Goal: Obtain resource: Obtain resource

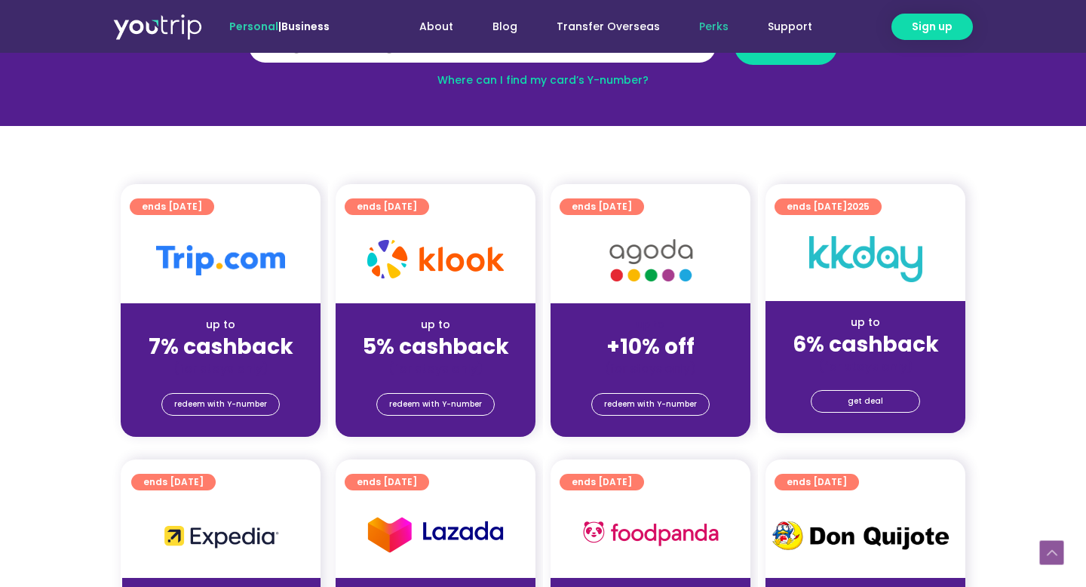
scroll to position [253, 0]
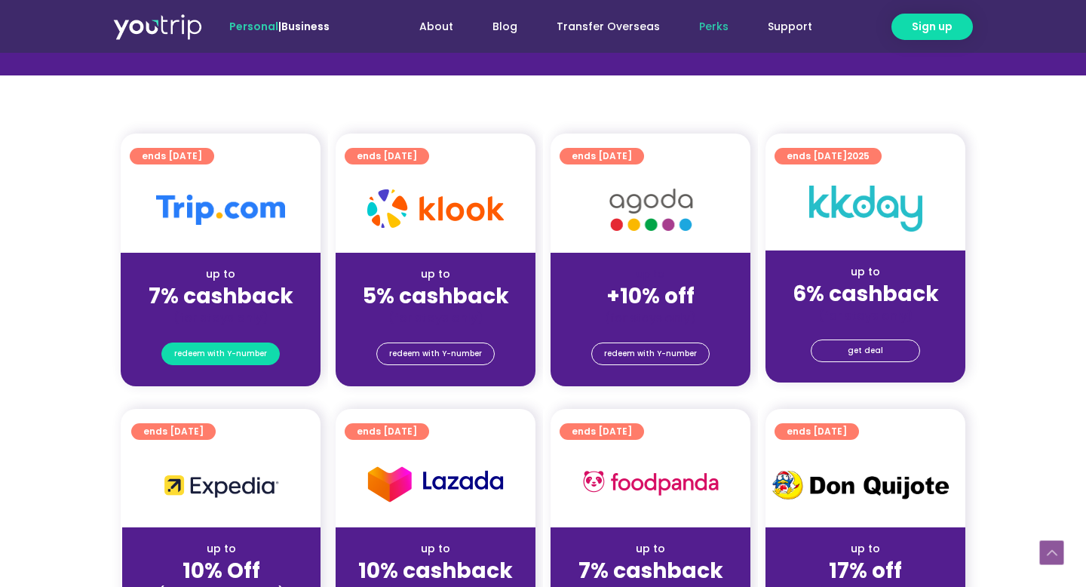
click at [223, 361] on span "redeem with Y-number" at bounding box center [220, 353] width 93 height 21
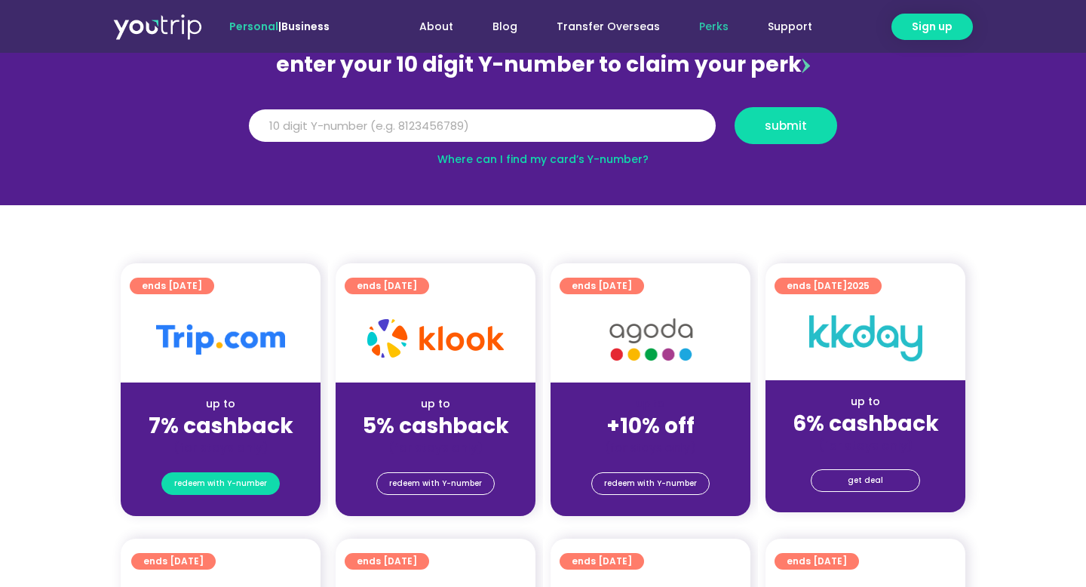
scroll to position [166, 0]
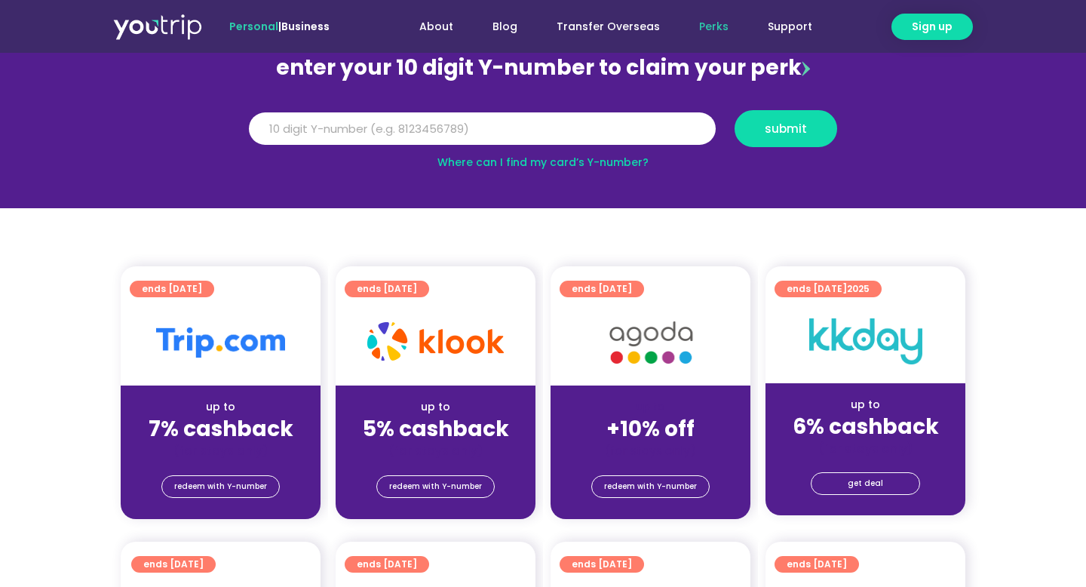
click at [221, 501] on div "redeem with Y-number" at bounding box center [221, 489] width 200 height 60
click at [209, 493] on span "redeem with Y-number" at bounding box center [220, 486] width 93 height 21
click at [269, 470] on div "redeem with Y-number" at bounding box center [221, 489] width 200 height 60
click at [256, 479] on span "redeem with Y-number" at bounding box center [220, 486] width 93 height 21
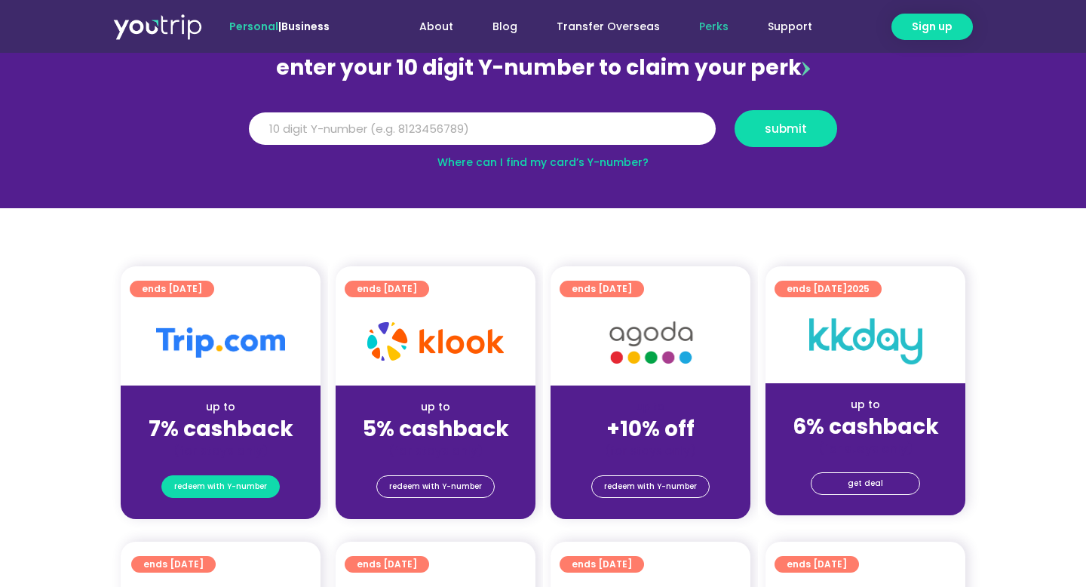
click at [256, 479] on span "redeem with Y-number" at bounding box center [220, 486] width 93 height 21
click at [415, 139] on input "Y Number" at bounding box center [482, 128] width 467 height 33
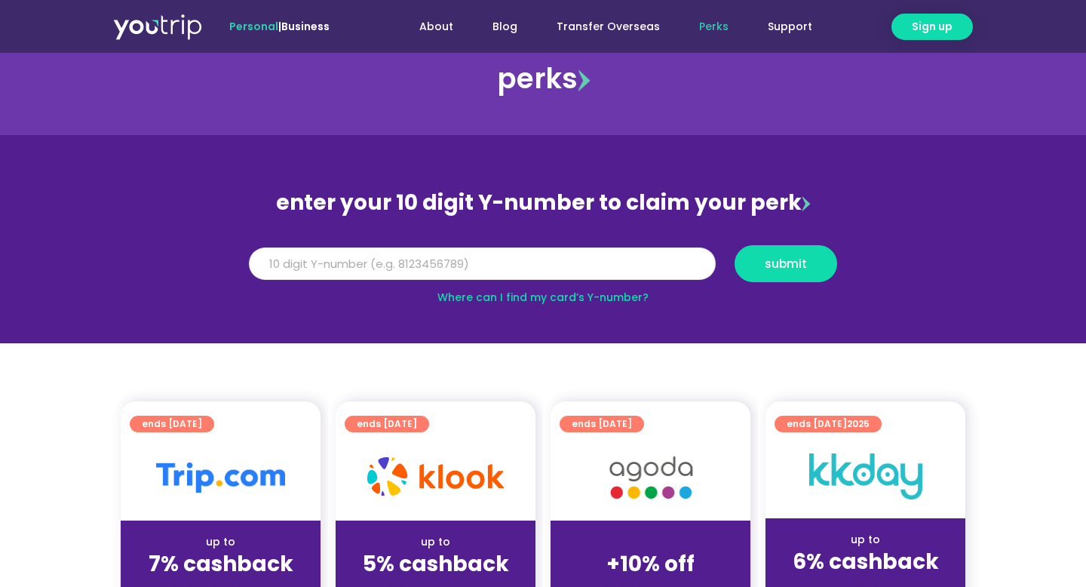
scroll to position [0, 0]
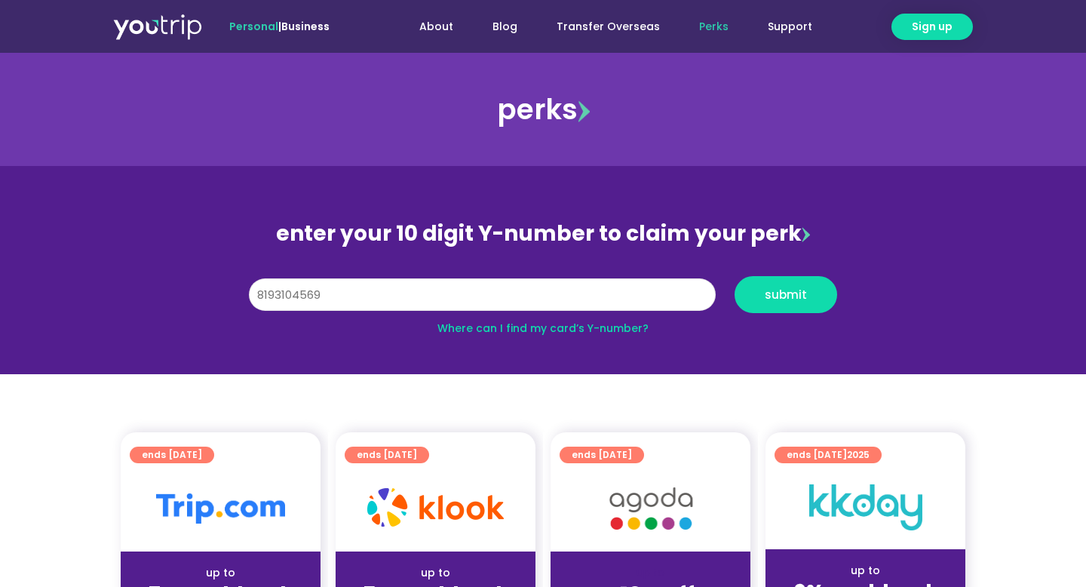
type input "8193104569"
click at [735, 276] on button "submit" at bounding box center [786, 294] width 103 height 37
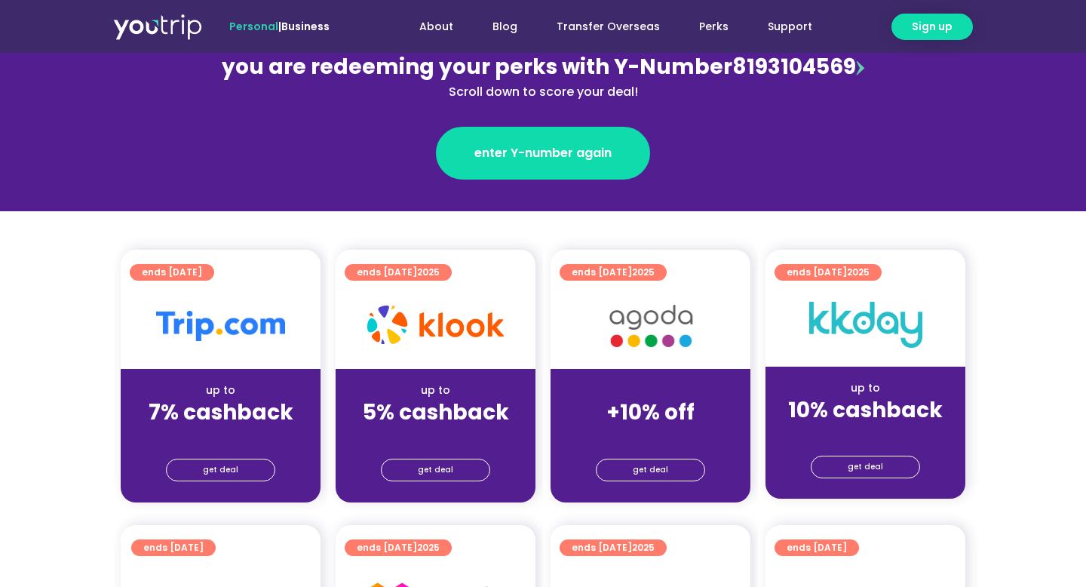
scroll to position [231, 0]
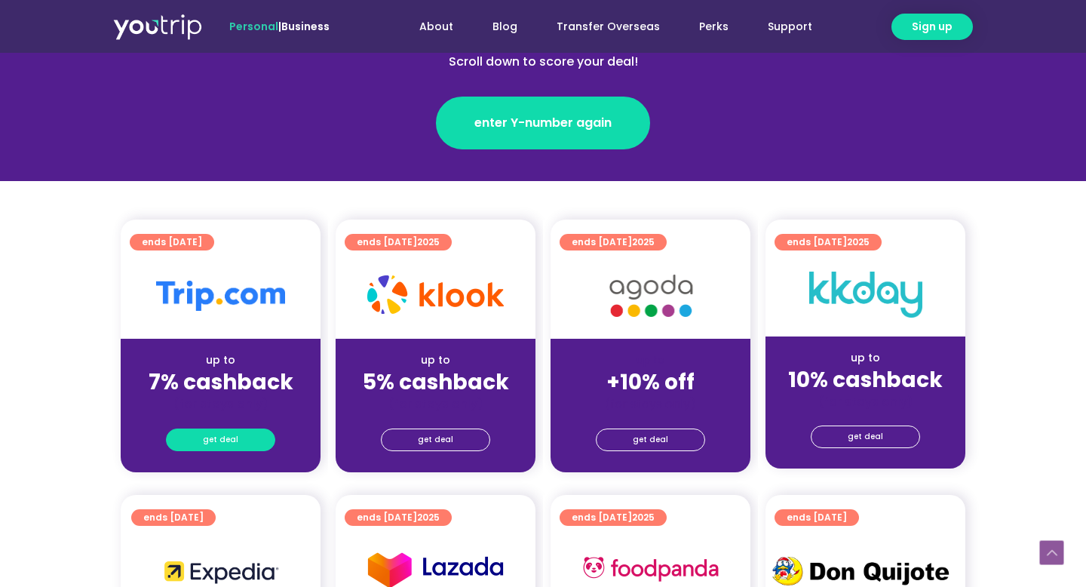
click at [202, 441] on link "get deal" at bounding box center [220, 439] width 109 height 23
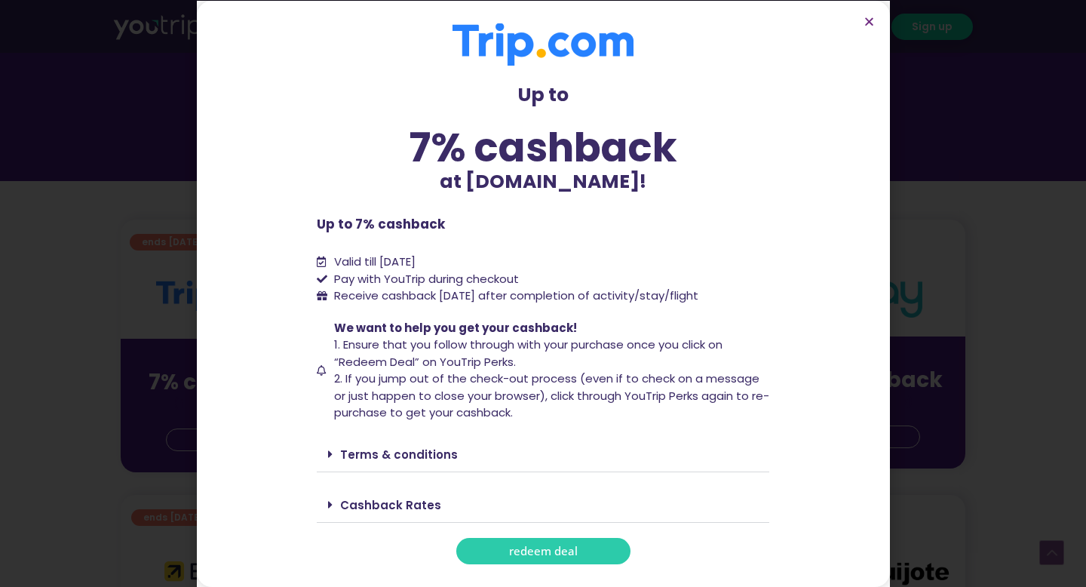
click at [503, 554] on link "redeem deal" at bounding box center [543, 551] width 174 height 26
